Goal: Task Accomplishment & Management: Manage account settings

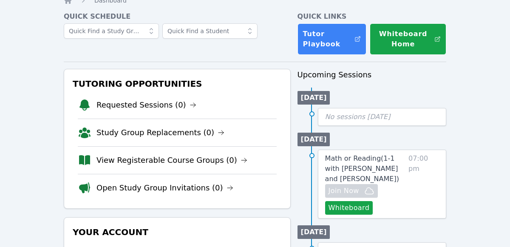
scroll to position [48, 0]
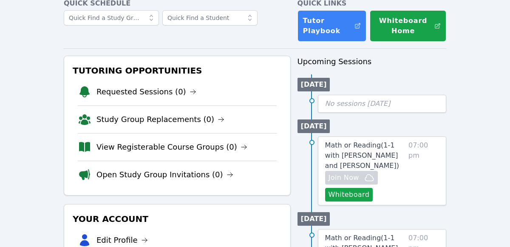
click at [428, 162] on span "07:00 pm" at bounding box center [424, 170] width 31 height 61
click at [403, 152] on link "Math or Reading ( 1-1 with [PERSON_NAME] and [PERSON_NAME] )" at bounding box center [365, 155] width 80 height 31
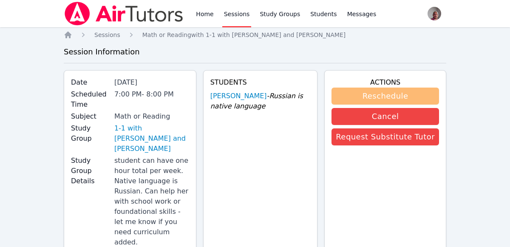
click at [420, 94] on button "Reschedule" at bounding box center [386, 96] width 108 height 17
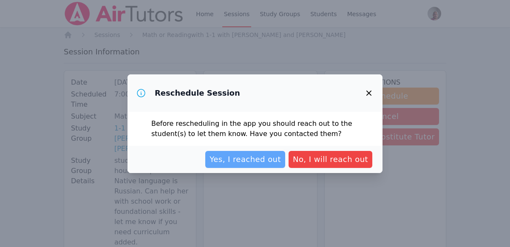
click at [270, 162] on span "Yes, I reached out" at bounding box center [245, 159] width 71 height 12
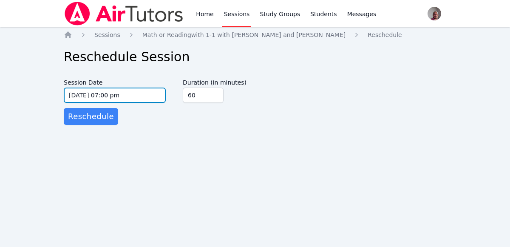
click at [132, 98] on input "[DATE] 07:00 pm" at bounding box center [115, 95] width 102 height 15
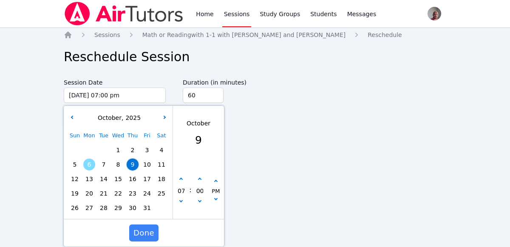
click at [76, 178] on span "12" at bounding box center [75, 179] width 12 height 12
click at [181, 179] on icon "button" at bounding box center [180, 179] width 3 height 3
type input "[DATE] 08:00 pm"
type input "08"
click at [181, 200] on icon "button" at bounding box center [180, 200] width 3 height 3
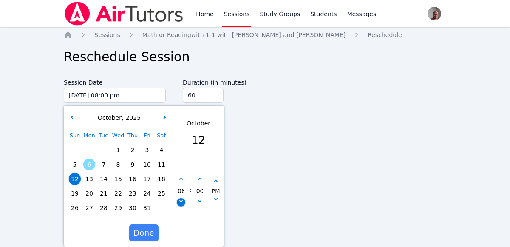
type input "[DATE] 07:00 pm"
type input "07"
click at [181, 205] on button "button" at bounding box center [181, 202] width 9 height 9
type input "[DATE] 06:00 pm"
type input "06"
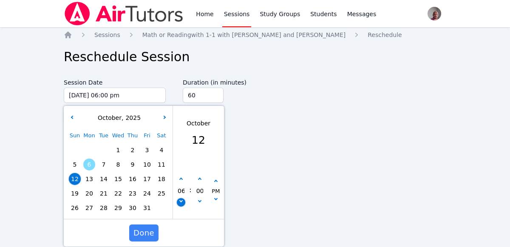
click at [181, 204] on button "button" at bounding box center [181, 202] width 9 height 9
type input "[DATE] 05:00 pm"
type input "05"
click at [181, 204] on button "button" at bounding box center [181, 202] width 9 height 9
type input "[DATE] 04:00 pm"
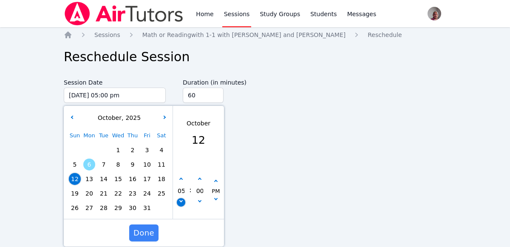
type input "04"
click at [182, 203] on button "button" at bounding box center [181, 202] width 9 height 9
type input "[DATE] 03:00 pm"
type input "03"
click at [184, 179] on button "button" at bounding box center [181, 179] width 9 height 9
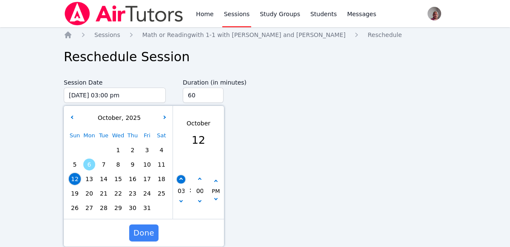
type input "[DATE] 04:00 pm"
type input "04"
click at [146, 230] on span "Done" at bounding box center [143, 233] width 21 height 12
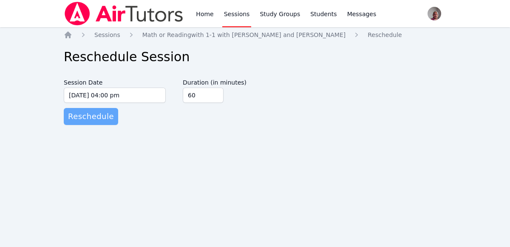
click at [105, 108] on button "Reschedule" at bounding box center [91, 116] width 54 height 17
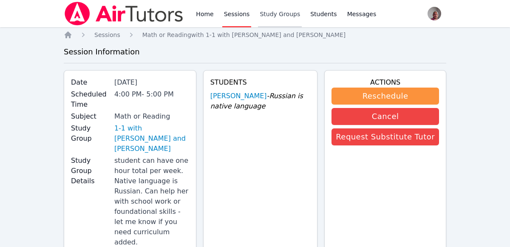
click at [273, 23] on link "Study Groups" at bounding box center [280, 13] width 44 height 27
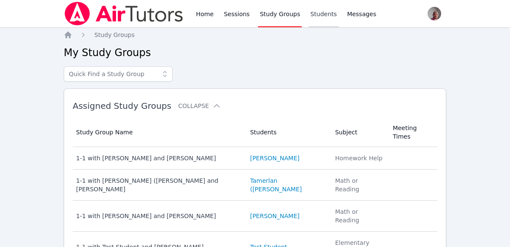
click at [309, 22] on link "Students" at bounding box center [324, 13] width 30 height 27
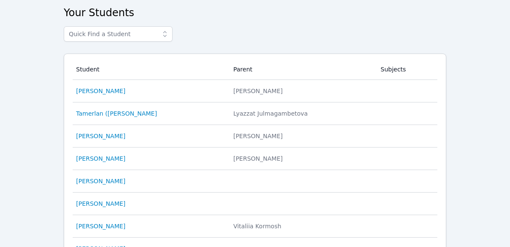
scroll to position [41, 0]
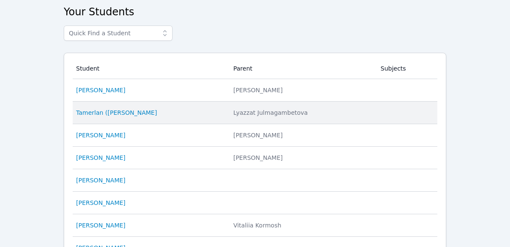
click at [103, 103] on td "Student [PERSON_NAME] ([PERSON_NAME]" at bounding box center [151, 113] width 156 height 23
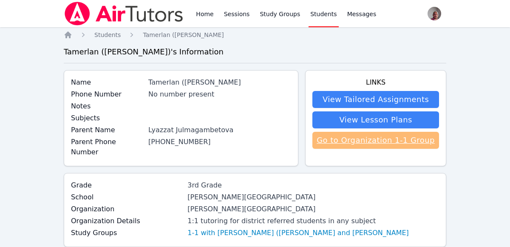
click at [397, 145] on link "Go to Organization 1-1 Group" at bounding box center [375, 140] width 127 height 17
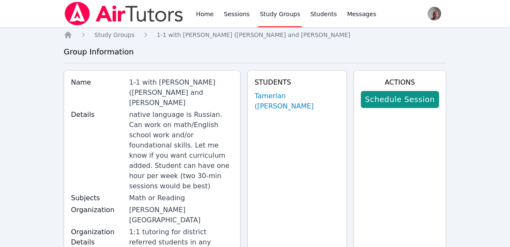
click at [310, 108] on div "Students [PERSON_NAME] ([PERSON_NAME]" at bounding box center [296, 179] width 99 height 219
click at [329, 99] on link "Tamerlan ([PERSON_NAME]" at bounding box center [297, 101] width 85 height 20
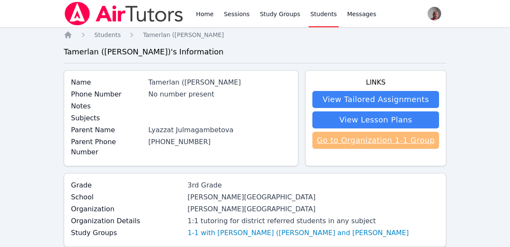
click at [411, 147] on link "Go to Organization 1-1 Group" at bounding box center [375, 140] width 127 height 17
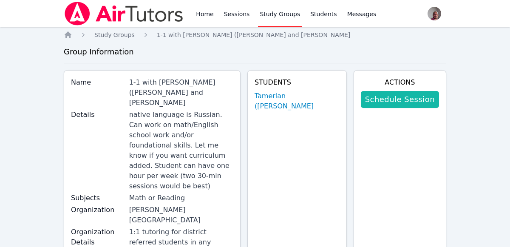
click at [419, 98] on link "Schedule Session" at bounding box center [400, 99] width 78 height 17
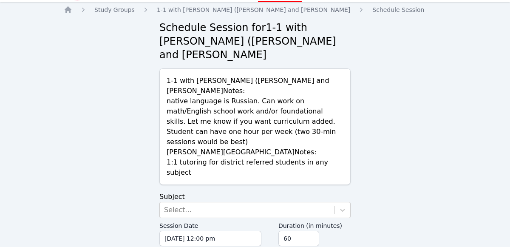
scroll to position [29, 0]
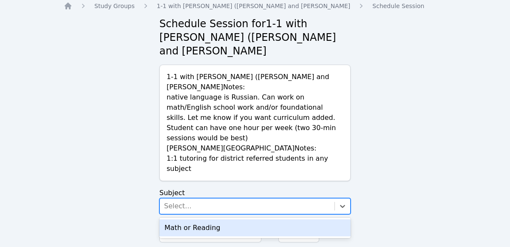
click at [244, 219] on div "Math or Reading" at bounding box center [254, 227] width 191 height 17
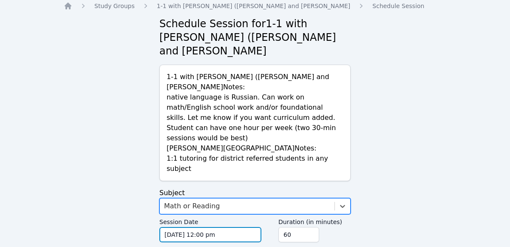
click at [244, 227] on input "[DATE] 12:00 pm" at bounding box center [210, 234] width 102 height 15
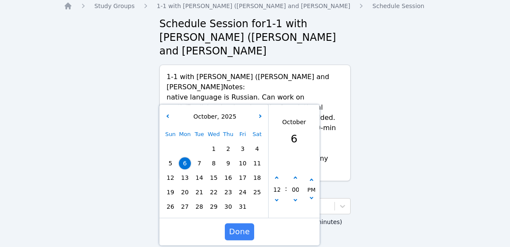
click at [173, 172] on span "12" at bounding box center [171, 178] width 12 height 12
click at [239, 226] on span "Done" at bounding box center [239, 232] width 21 height 12
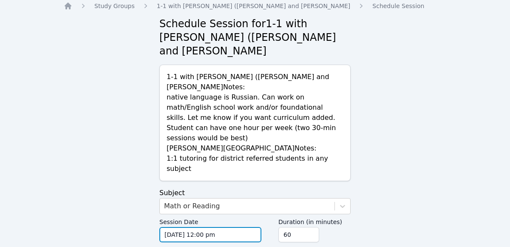
click at [222, 227] on input "[DATE] 12:00 pm" at bounding box center [210, 234] width 102 height 15
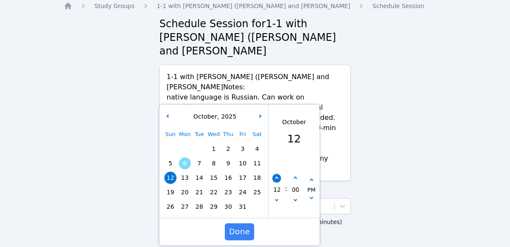
click at [276, 176] on icon "button" at bounding box center [276, 177] width 3 height 3
type input "[DATE] 01:00 pm"
type input "01"
click at [276, 176] on icon "button" at bounding box center [276, 177] width 3 height 3
type input "[DATE] 02:00 pm"
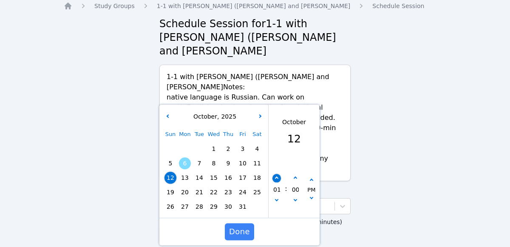
type input "02"
click at [276, 176] on icon "button" at bounding box center [276, 177] width 3 height 3
type input "[DATE] 03:00 pm"
type input "03"
click at [247, 226] on span "Done" at bounding box center [239, 232] width 21 height 12
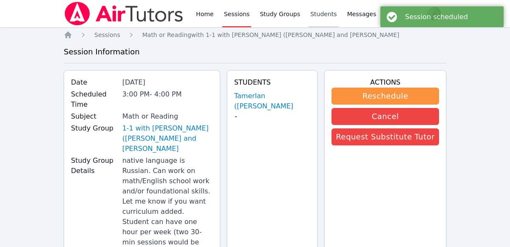
click at [309, 20] on link "Students" at bounding box center [324, 13] width 30 height 27
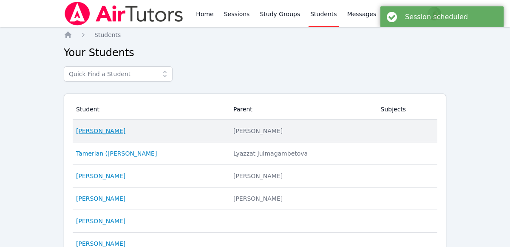
click at [114, 128] on link "[PERSON_NAME]" at bounding box center [100, 131] width 49 height 9
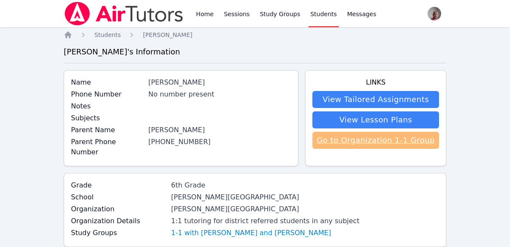
click at [407, 137] on link "Go to Organization 1-1 Group" at bounding box center [375, 140] width 127 height 17
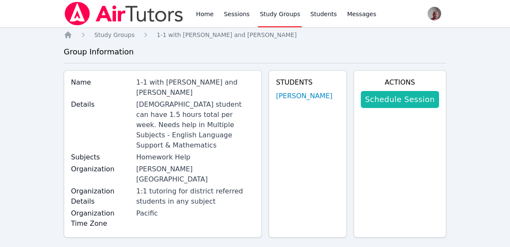
click at [415, 99] on link "Schedule Session" at bounding box center [400, 99] width 78 height 17
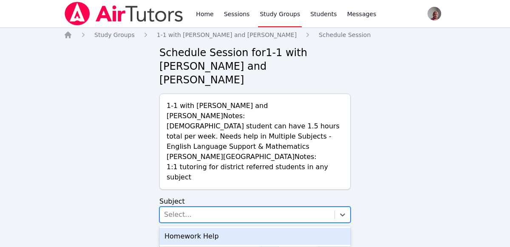
click at [235, 228] on div "Homework Help" at bounding box center [254, 236] width 191 height 17
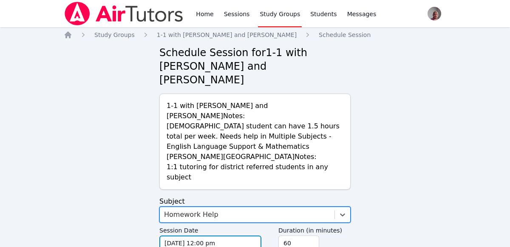
click at [247, 236] on input "[DATE] 12:00 pm" at bounding box center [210, 243] width 102 height 15
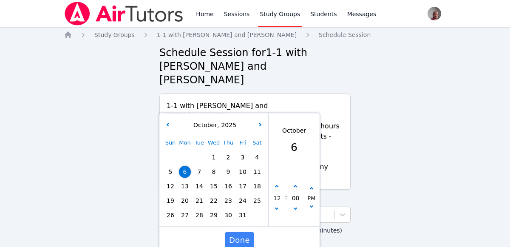
click at [168, 180] on span "12" at bounding box center [171, 186] width 12 height 12
click at [277, 185] on icon "button" at bounding box center [276, 186] width 3 height 3
type input "[DATE] 01:00 pm"
type input "01"
click at [275, 185] on icon "button" at bounding box center [276, 186] width 3 height 3
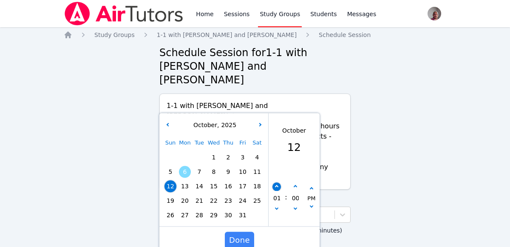
type input "[DATE] 02:00 pm"
type input "02"
click at [277, 185] on icon "button" at bounding box center [276, 186] width 3 height 3
type input "[DATE] 03:00 pm"
type input "03"
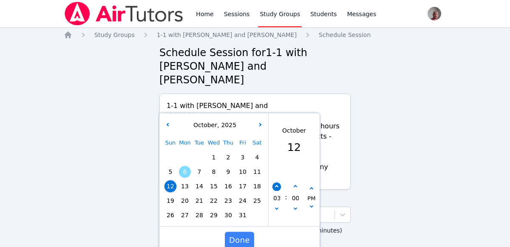
click at [276, 185] on icon "button" at bounding box center [276, 186] width 3 height 3
type input "[DATE] 04:00 pm"
type input "04"
click at [276, 185] on icon "button" at bounding box center [276, 186] width 3 height 3
type input "[DATE] 05:00 pm"
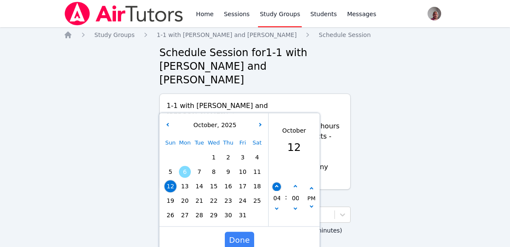
type input "05"
click at [276, 185] on icon "button" at bounding box center [276, 186] width 3 height 3
type input "[DATE] 06:00 pm"
type input "06"
click at [277, 183] on button "button" at bounding box center [277, 187] width 9 height 9
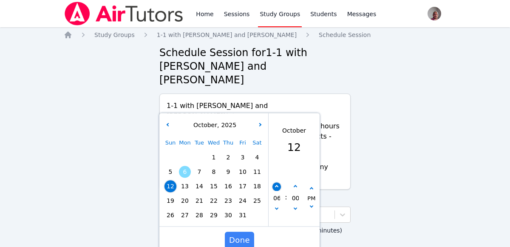
type input "[DATE] 07:00 pm"
type input "07"
click at [277, 183] on button "button" at bounding box center [277, 187] width 9 height 9
type input "[DATE] 08:00 pm"
type input "08"
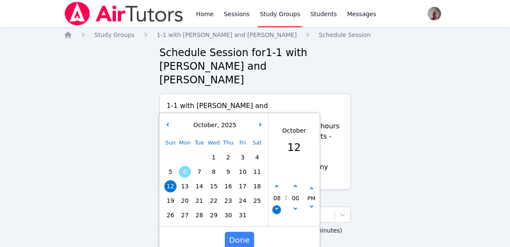
click at [277, 206] on button "button" at bounding box center [277, 210] width 9 height 9
type input "[DATE] 07:00 pm"
type input "07"
click at [280, 183] on div "07" at bounding box center [277, 198] width 16 height 31
click at [276, 206] on icon "button" at bounding box center [276, 207] width 3 height 3
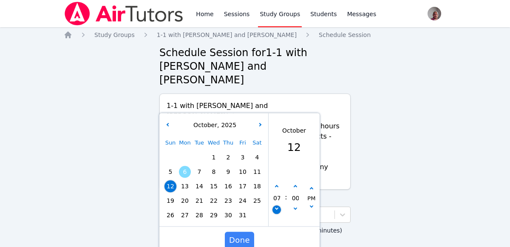
type input "[DATE] 06:00 pm"
type input "06"
click at [240, 234] on span "Done" at bounding box center [239, 240] width 21 height 12
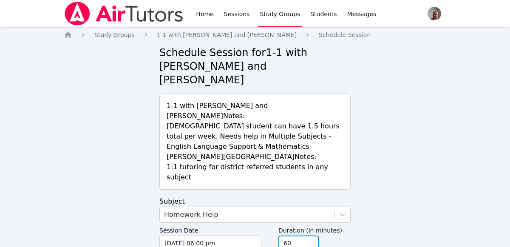
click at [309, 236] on input "60" at bounding box center [298, 243] width 41 height 15
type input "6"
type input "90"
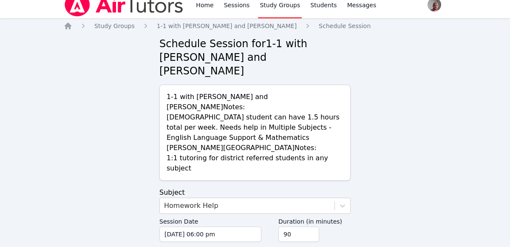
scroll to position [46, 0]
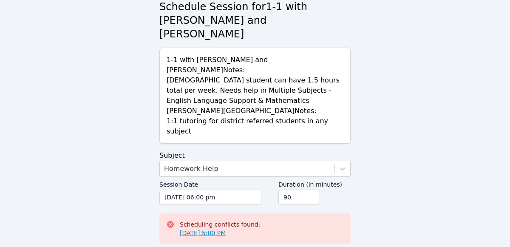
click at [226, 229] on link "[DATE] 5:00 PM" at bounding box center [203, 233] width 46 height 9
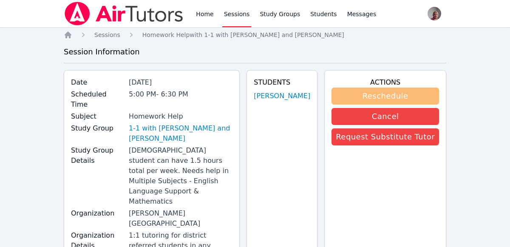
click at [407, 97] on button "Reschedule" at bounding box center [386, 96] width 108 height 17
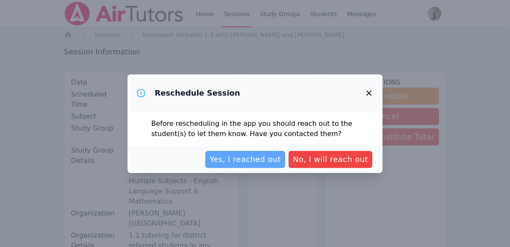
click at [264, 165] on button "Yes, I reached out" at bounding box center [245, 159] width 80 height 17
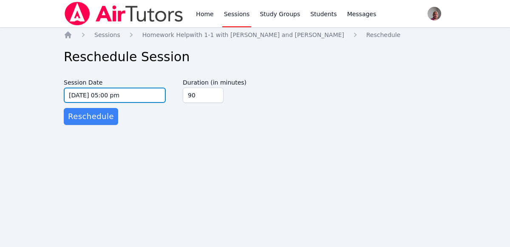
click at [129, 95] on input "10/12/2025 05:00 pm" at bounding box center [115, 95] width 102 height 15
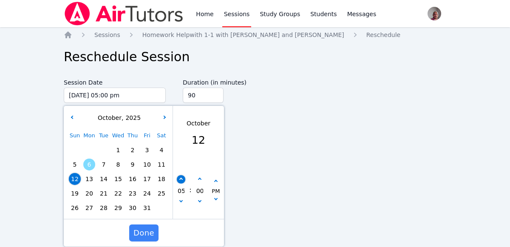
click at [181, 179] on icon "button" at bounding box center [180, 179] width 3 height 3
type input "10/12/2025 06:00 pm"
type input "06"
click at [145, 238] on span "Done" at bounding box center [143, 233] width 21 height 12
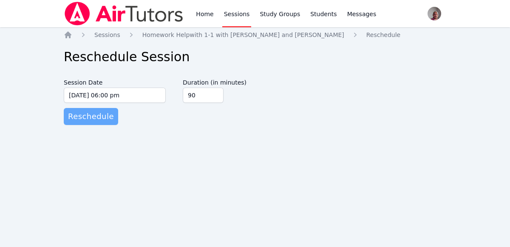
click at [98, 119] on span "Reschedule" at bounding box center [91, 117] width 46 height 12
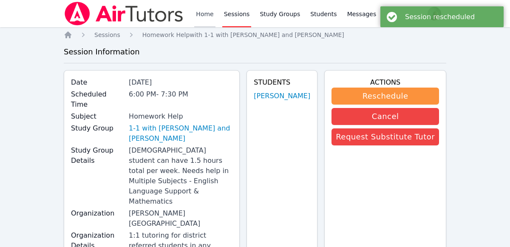
click at [202, 20] on link "Home" at bounding box center [204, 13] width 21 height 27
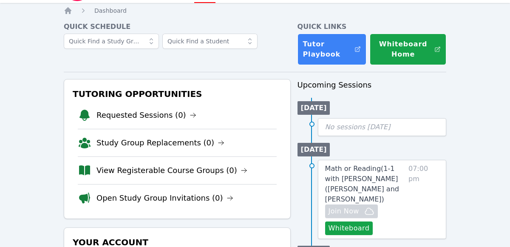
scroll to position [24, 0]
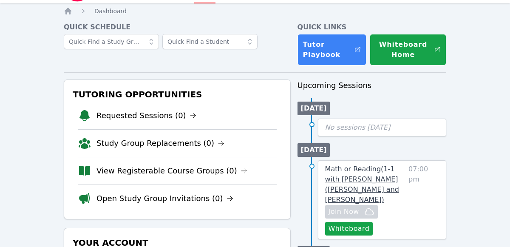
click at [392, 176] on span "Math or Reading ( 1-1 with Tamerlan (Tim) Nurlanuly and Anton Nikitin )" at bounding box center [362, 184] width 74 height 39
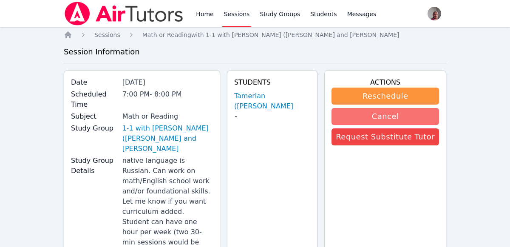
click at [406, 123] on button "Cancel" at bounding box center [386, 116] width 108 height 17
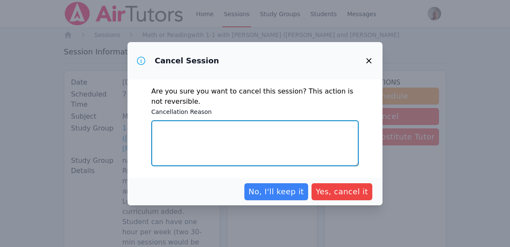
click at [315, 141] on textarea "Cancellation Reason" at bounding box center [254, 143] width 207 height 46
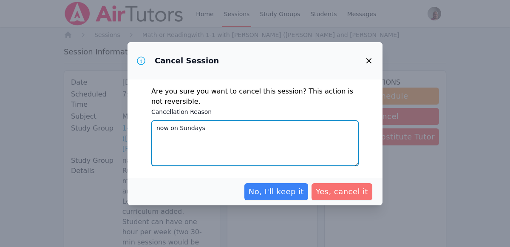
type textarea "now on Sundays"
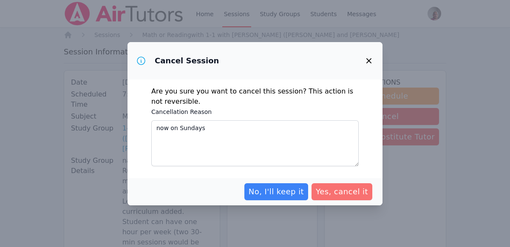
click at [360, 188] on span "Yes, cancel it" at bounding box center [342, 192] width 52 height 12
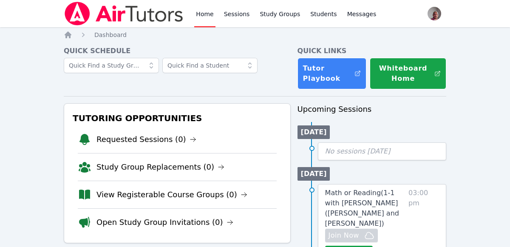
click at [152, 244] on div "Tutoring Opportunities Requested Sessions (0) Study Group Replacements (0) View…" at bounding box center [177, 247] width 227 height 288
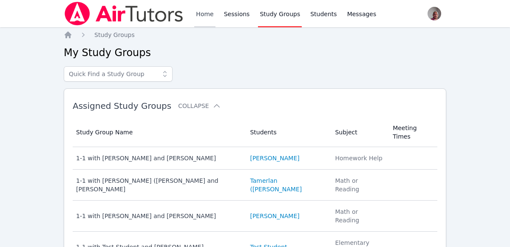
click at [205, 12] on link "Home" at bounding box center [204, 13] width 21 height 27
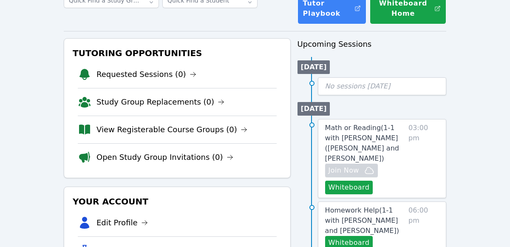
scroll to position [66, 0]
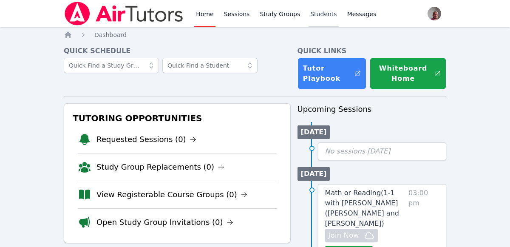
click at [315, 13] on link "Students" at bounding box center [324, 13] width 30 height 27
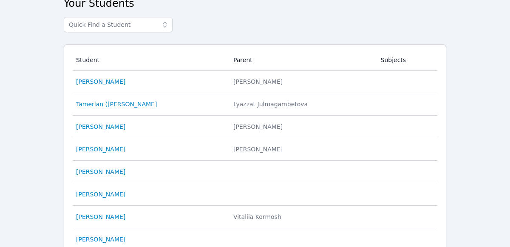
scroll to position [51, 0]
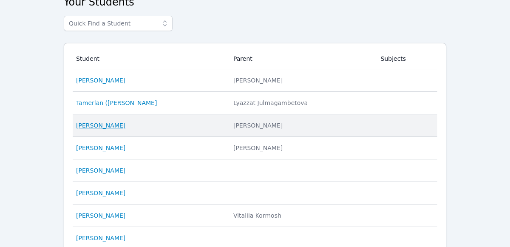
click at [112, 124] on link "[PERSON_NAME]" at bounding box center [100, 125] width 49 height 9
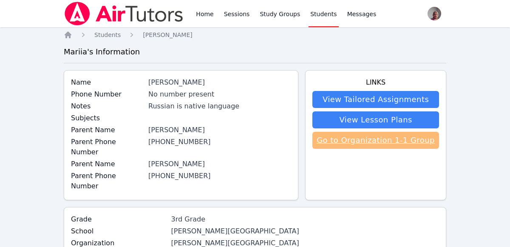
click at [408, 139] on link "Go to Organization 1-1 Group" at bounding box center [375, 140] width 127 height 17
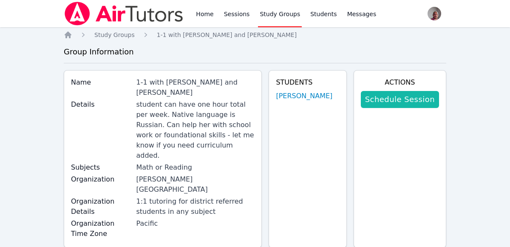
click at [416, 97] on link "Schedule Session" at bounding box center [400, 99] width 78 height 17
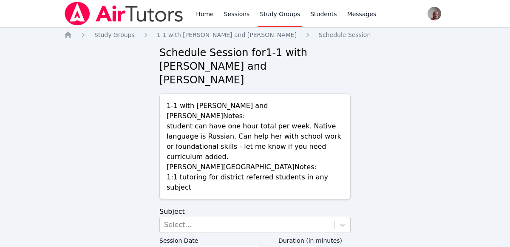
scroll to position [9, 0]
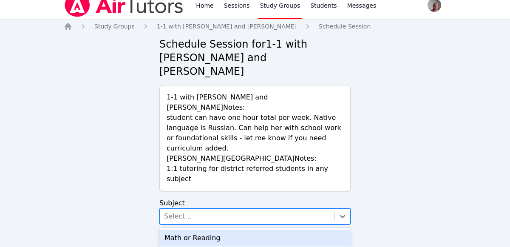
click at [278, 230] on div "Math or Reading" at bounding box center [254, 238] width 191 height 17
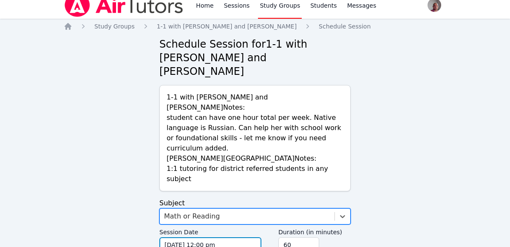
click at [239, 237] on input "[DATE] 12:00 pm" at bounding box center [210, 244] width 102 height 15
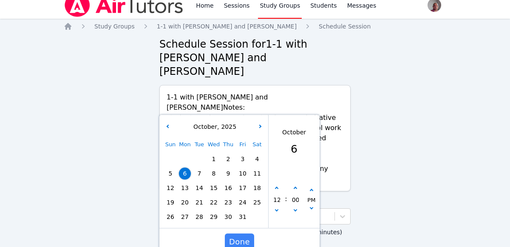
click at [170, 182] on span "12" at bounding box center [171, 188] width 12 height 12
click at [243, 236] on span "Done" at bounding box center [239, 242] width 21 height 12
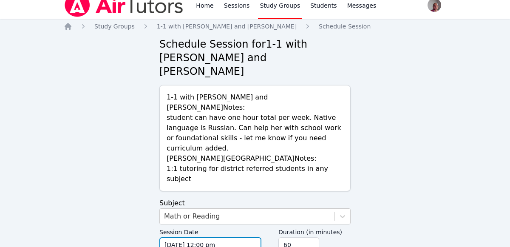
click at [221, 237] on input "[DATE] 12:00 pm" at bounding box center [210, 244] width 102 height 15
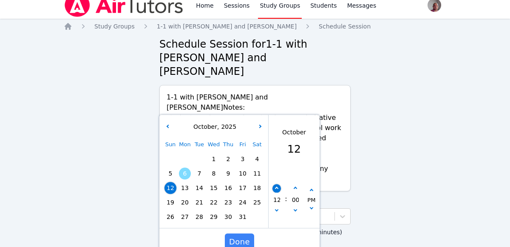
click at [276, 187] on icon "button" at bounding box center [276, 188] width 3 height 3
type input "[DATE] 01:00 pm"
type input "01"
click at [276, 187] on icon "button" at bounding box center [276, 188] width 3 height 3
type input "[DATE] 02:00 pm"
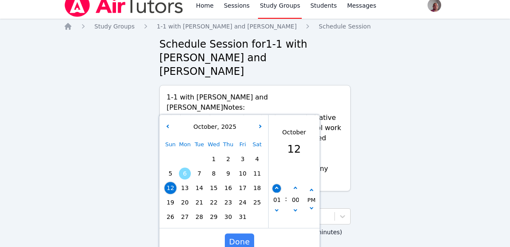
type input "02"
click at [276, 187] on icon "button" at bounding box center [276, 188] width 3 height 3
type input "[DATE] 03:00 pm"
type input "03"
click at [276, 187] on icon "button" at bounding box center [276, 188] width 3 height 3
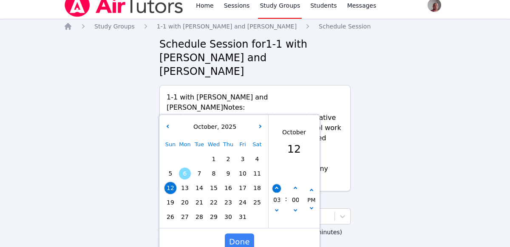
type input "[DATE] 04:00 pm"
type input "04"
click at [246, 236] on span "Done" at bounding box center [239, 242] width 21 height 12
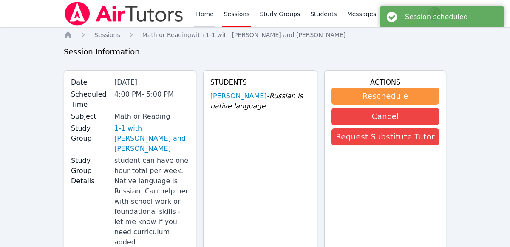
click at [210, 18] on link "Home" at bounding box center [204, 13] width 21 height 27
